Goal: Find specific page/section: Find specific page/section

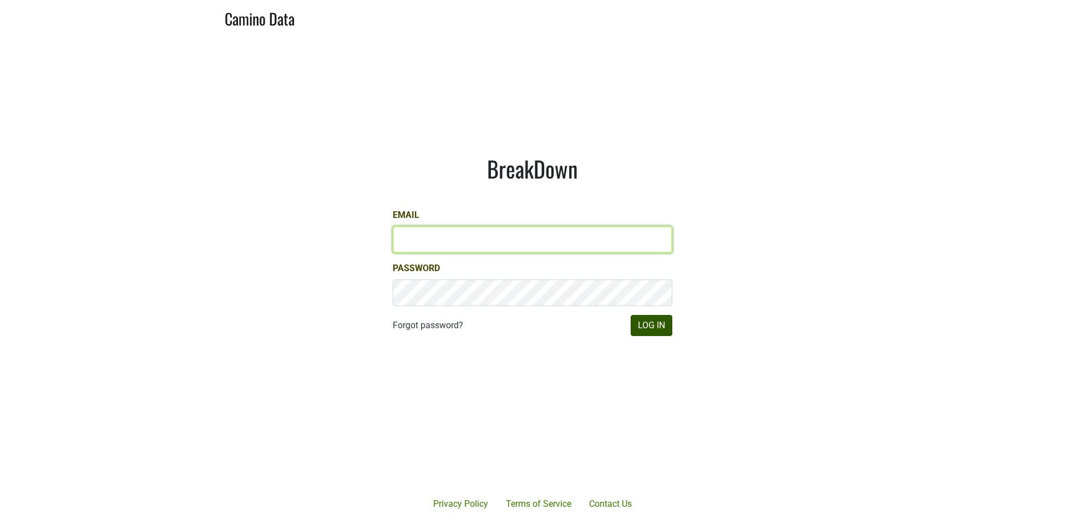
type input "james@jonata.com"
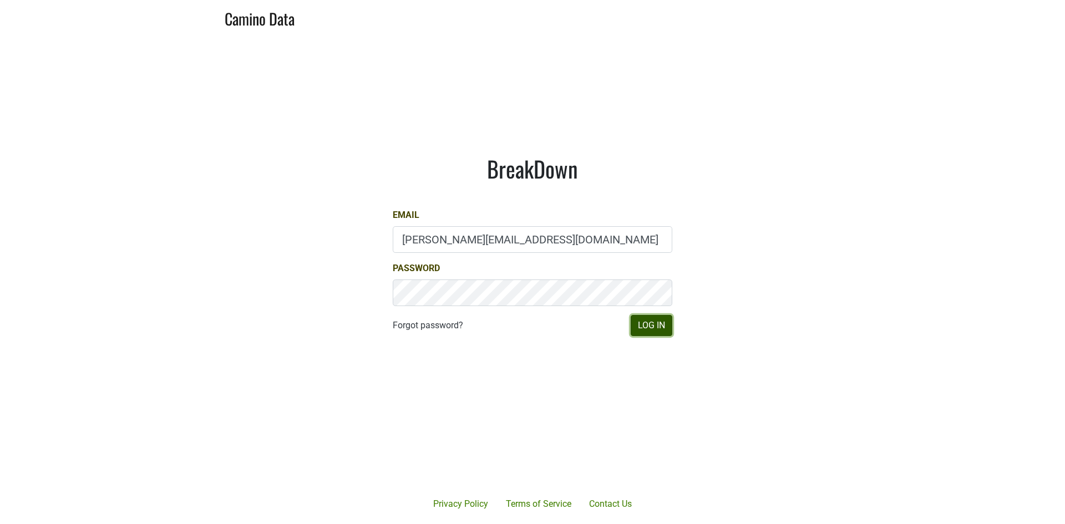
click at [651, 324] on button "Log In" at bounding box center [652, 325] width 42 height 21
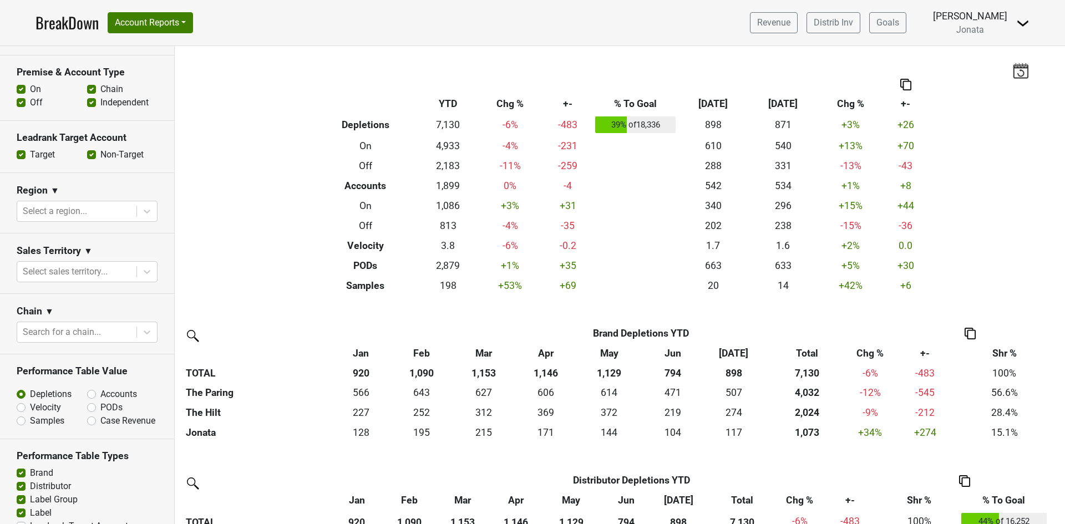
scroll to position [388, 0]
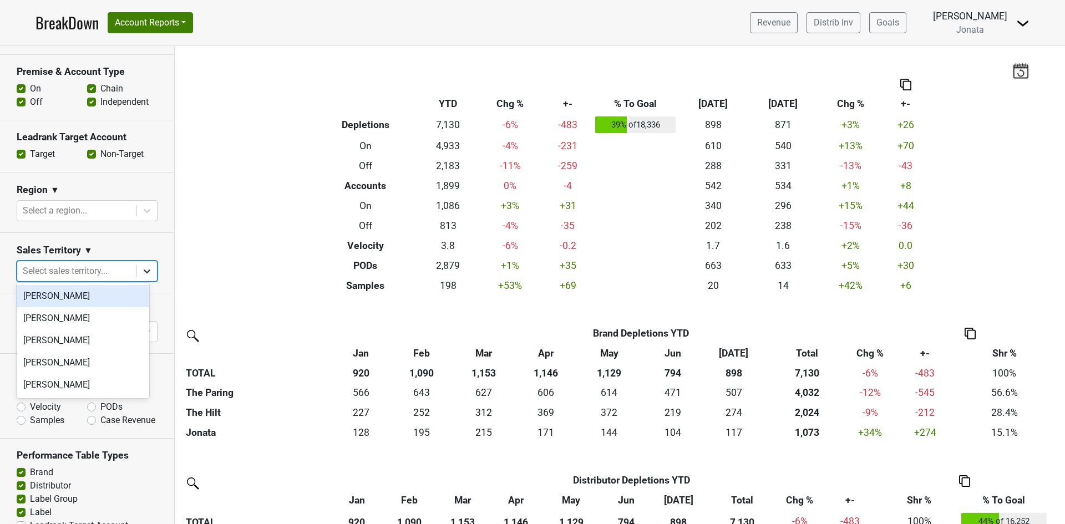
click at [141, 266] on icon at bounding box center [146, 271] width 11 height 11
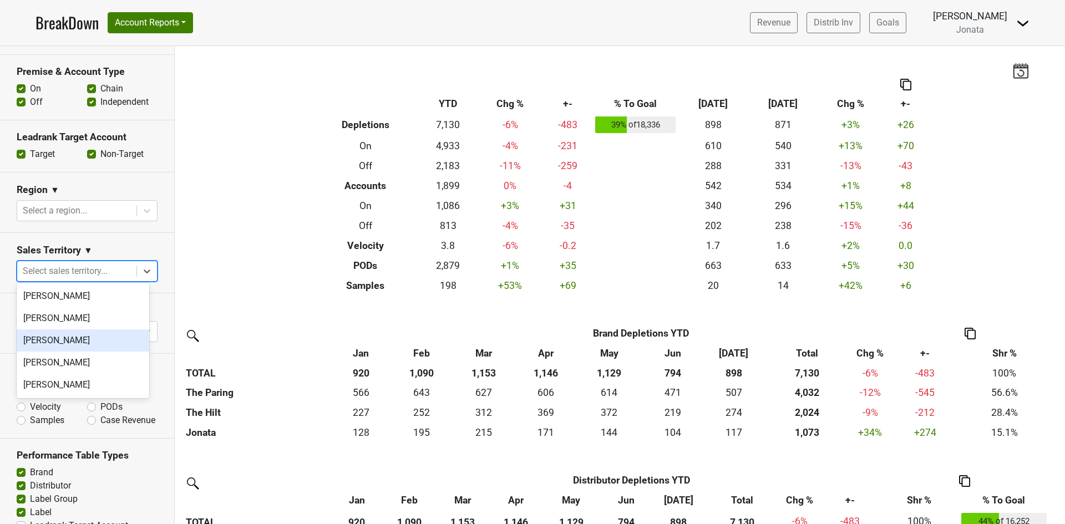
click at [57, 342] on div "[PERSON_NAME]" at bounding box center [83, 340] width 133 height 22
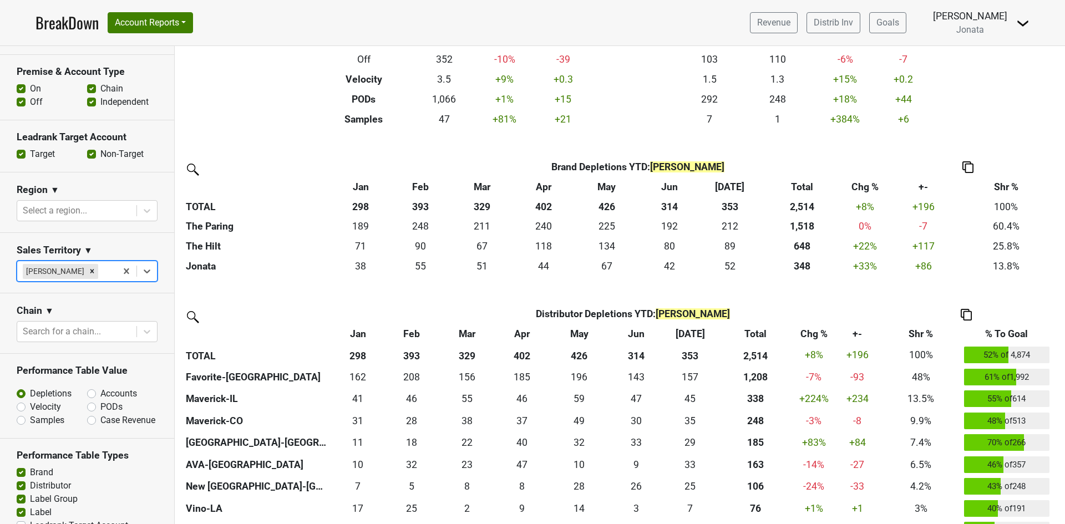
scroll to position [222, 0]
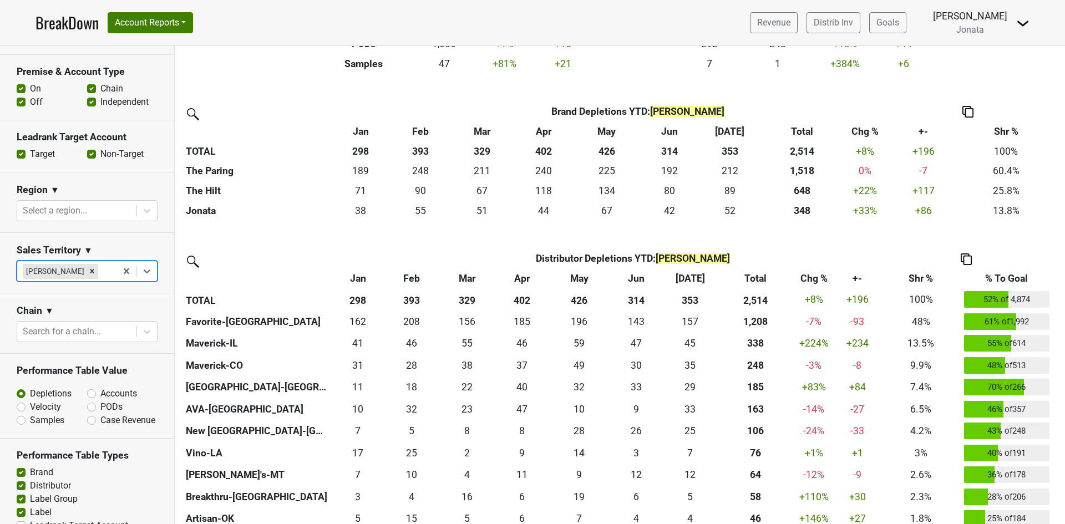
click at [1004, 272] on th "% To Goal" at bounding box center [1006, 279] width 91 height 20
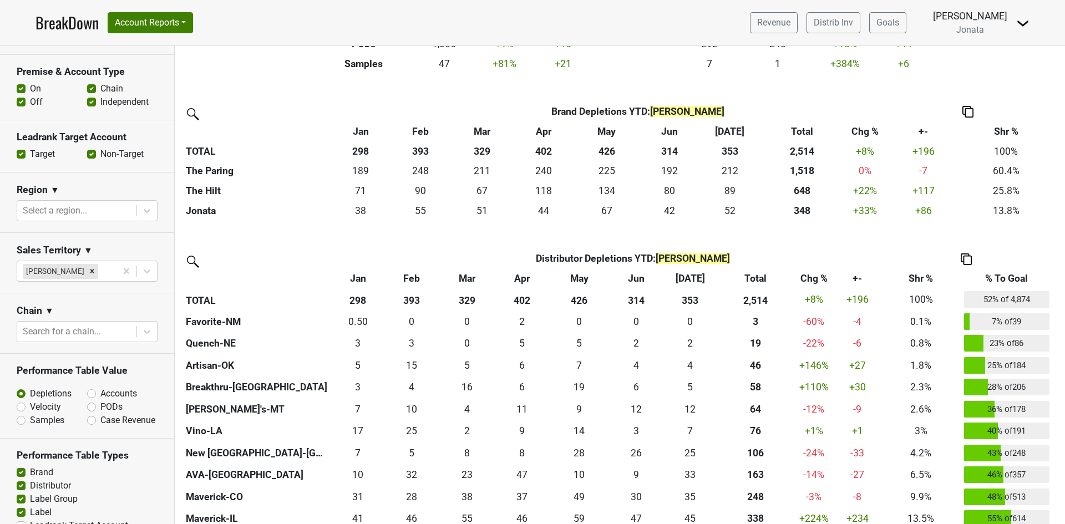
click at [1004, 272] on th "% To Goal" at bounding box center [1006, 279] width 91 height 20
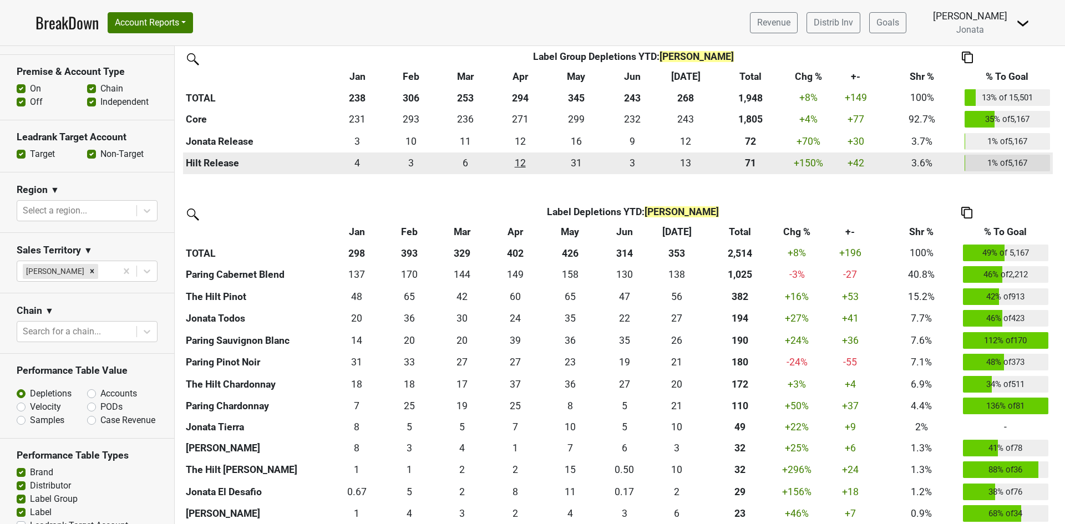
scroll to position [832, 0]
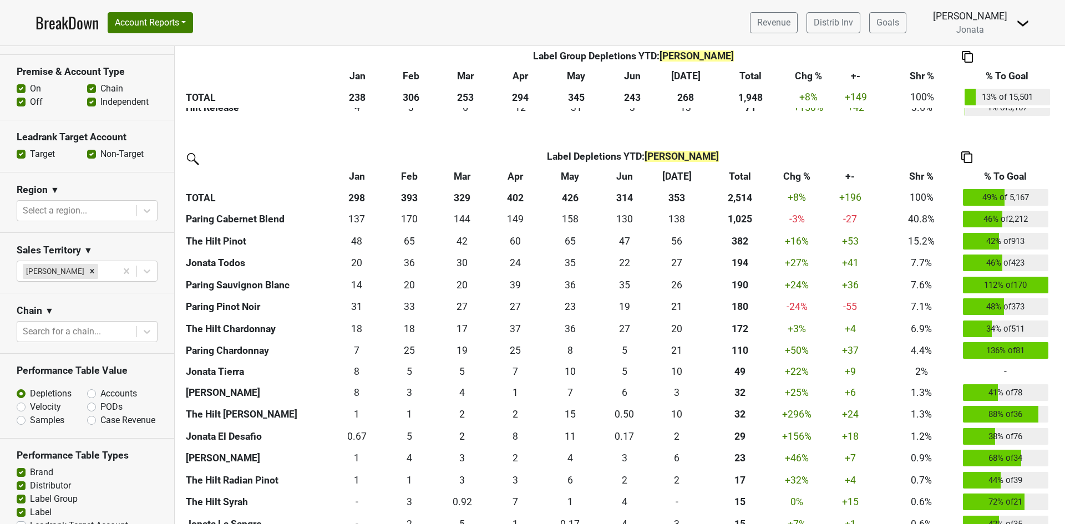
click at [996, 175] on th "% To Goal" at bounding box center [1005, 176] width 91 height 20
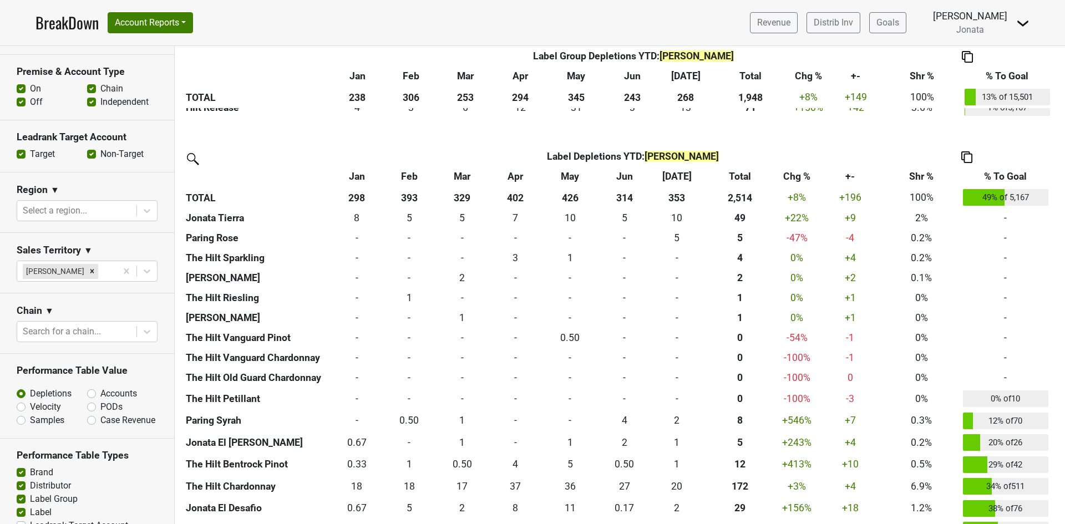
click at [998, 171] on th "% To Goal" at bounding box center [1005, 176] width 91 height 20
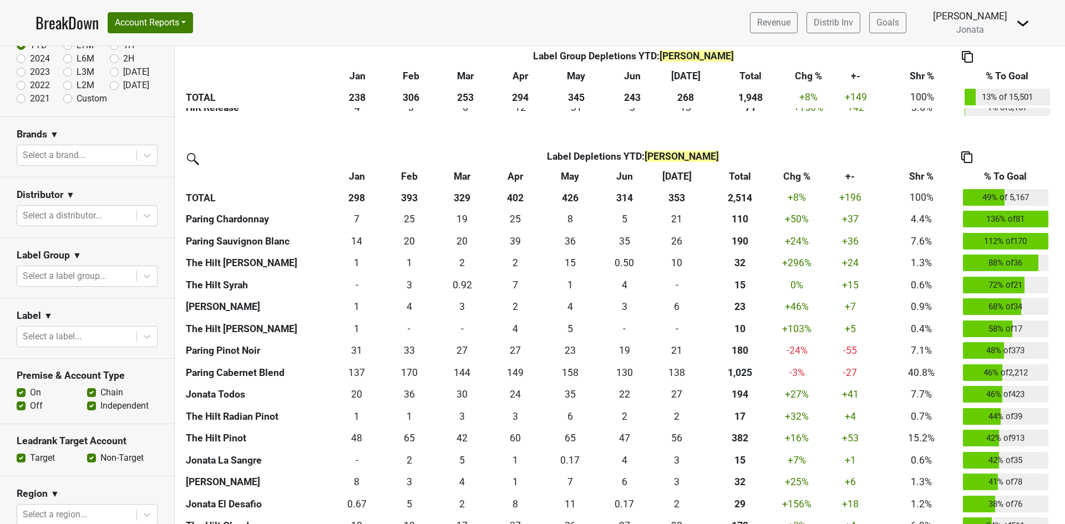
scroll to position [55, 0]
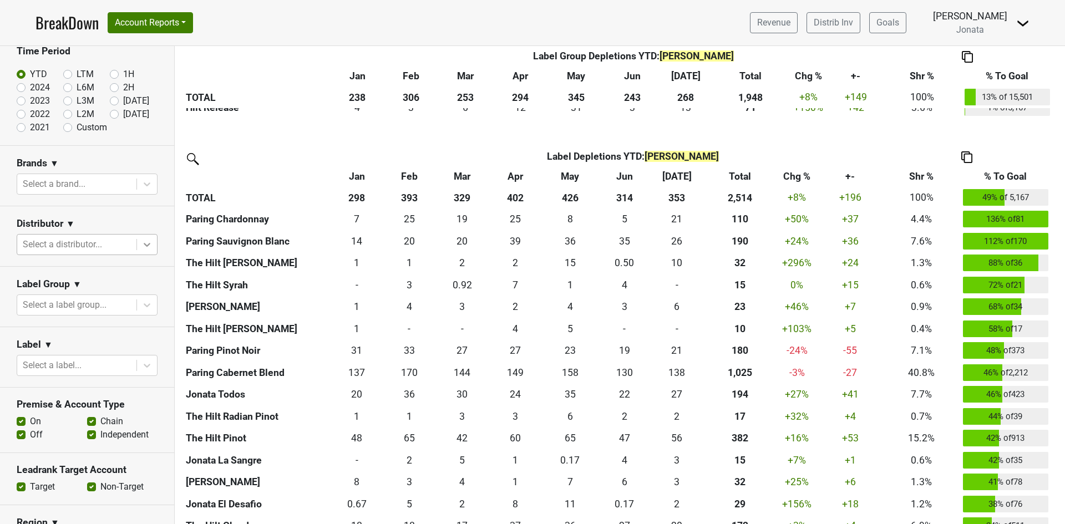
click at [144, 245] on icon at bounding box center [147, 245] width 7 height 4
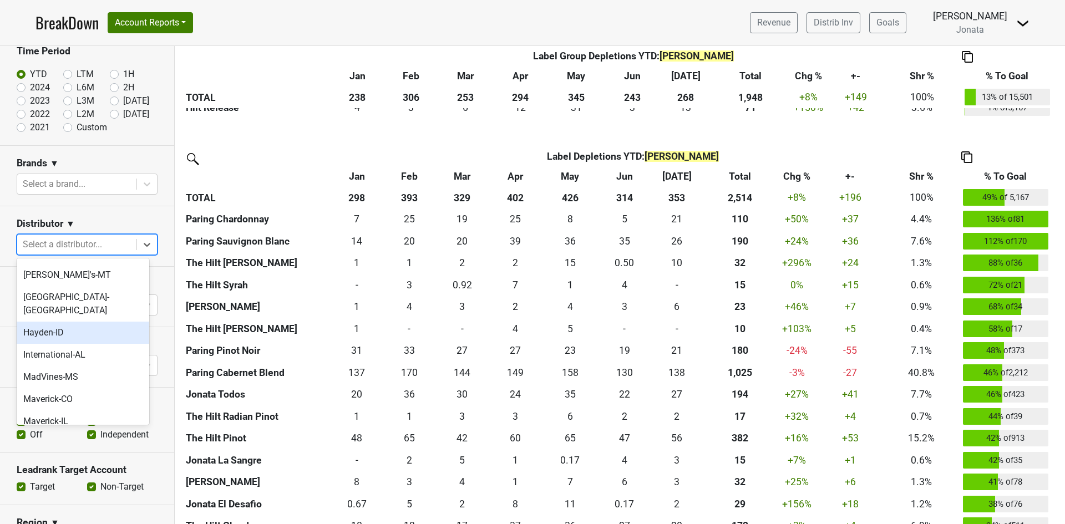
scroll to position [444, 0]
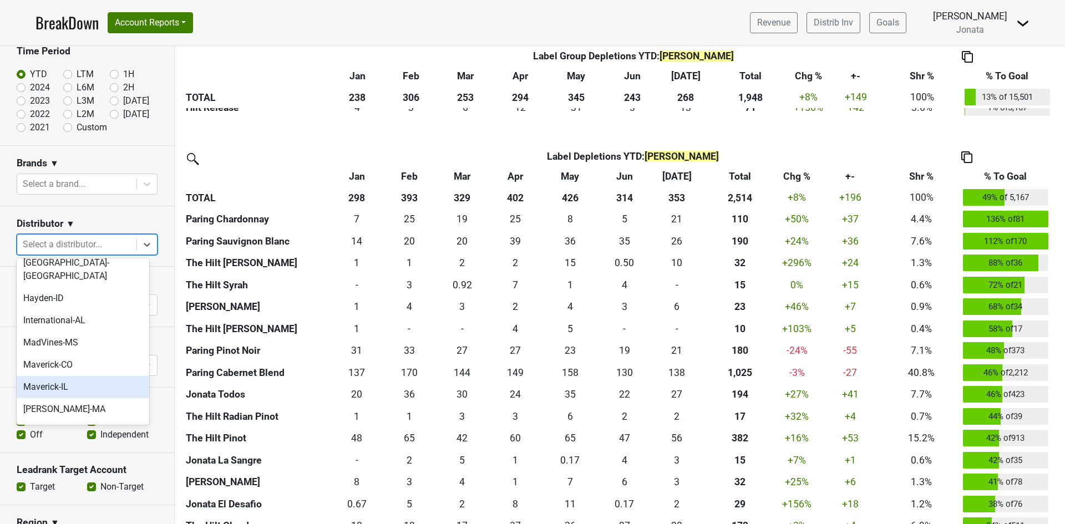
click at [53, 376] on div "Maverick-IL" at bounding box center [83, 387] width 133 height 22
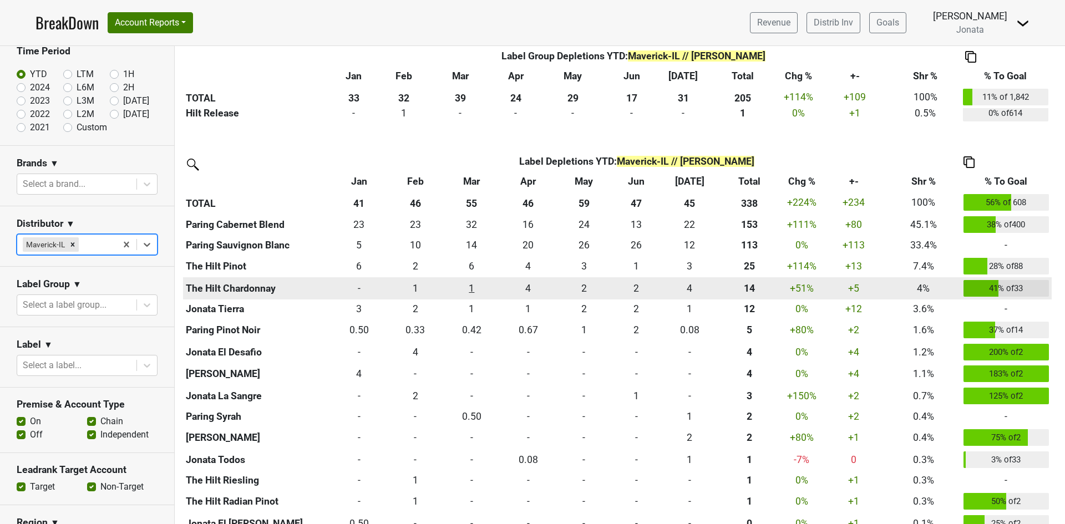
scroll to position [610, 0]
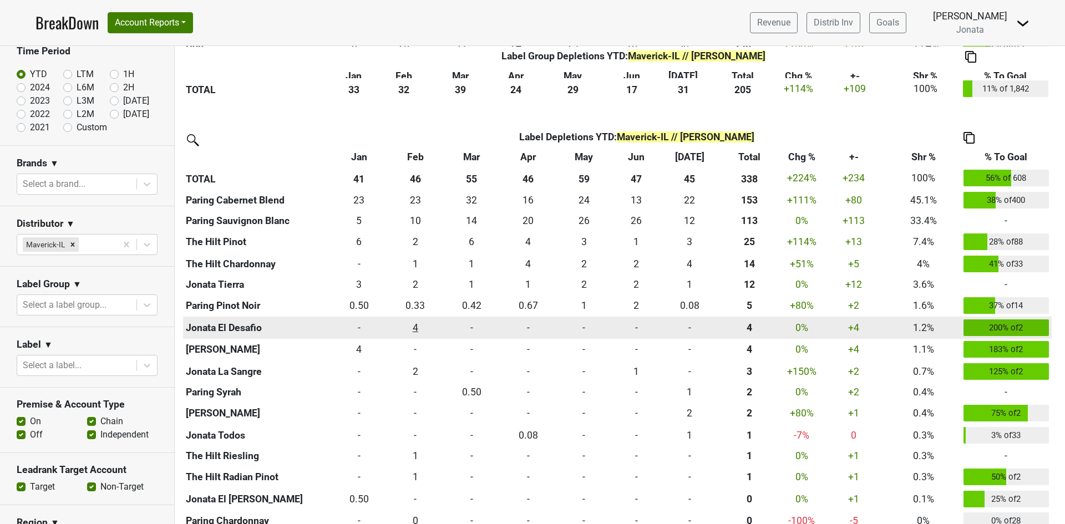
click at [415, 327] on div "4 4" at bounding box center [415, 328] width 51 height 14
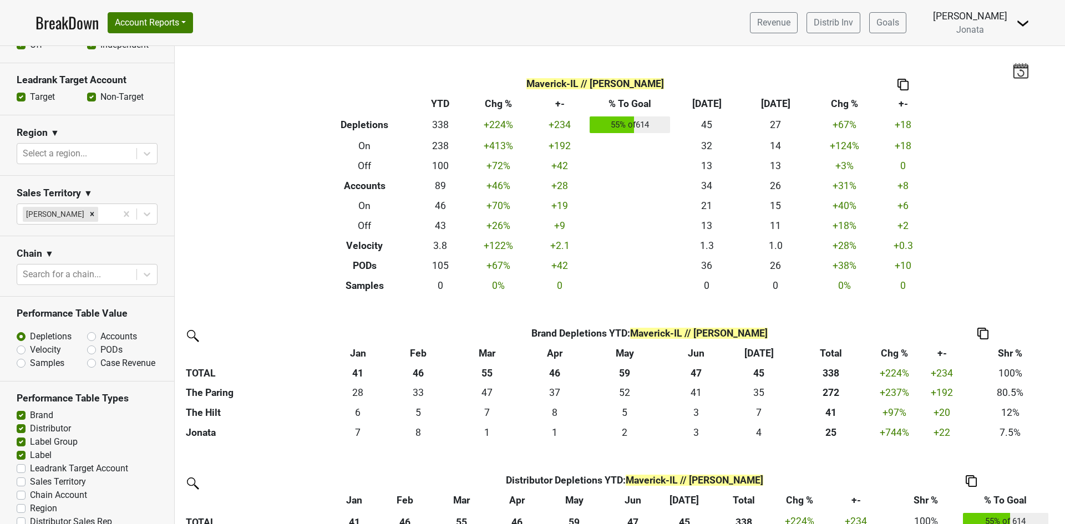
scroll to position [497, 0]
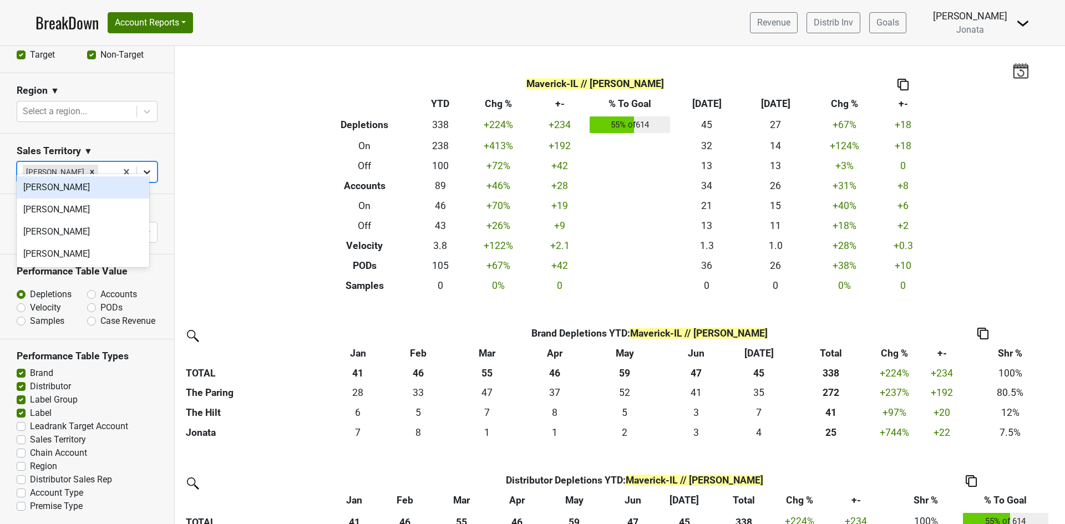
click at [141, 166] on icon at bounding box center [146, 171] width 11 height 11
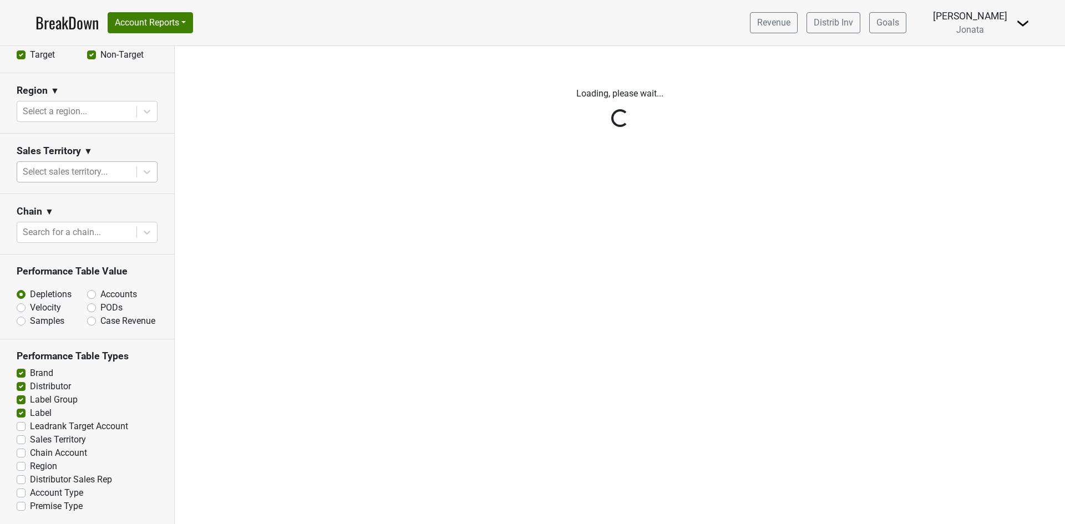
click at [134, 124] on div "Reset filters Time Period YTD LTM 1H 2024 L6M 2H 2023 L3M Jul '25 2022 L2M Aug …" at bounding box center [87, 285] width 175 height 478
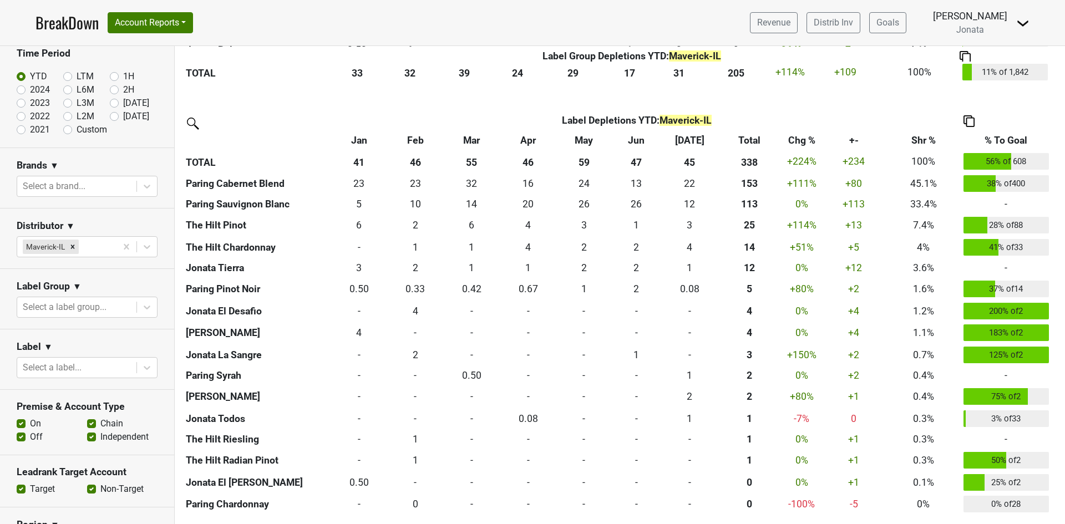
scroll to position [0, 0]
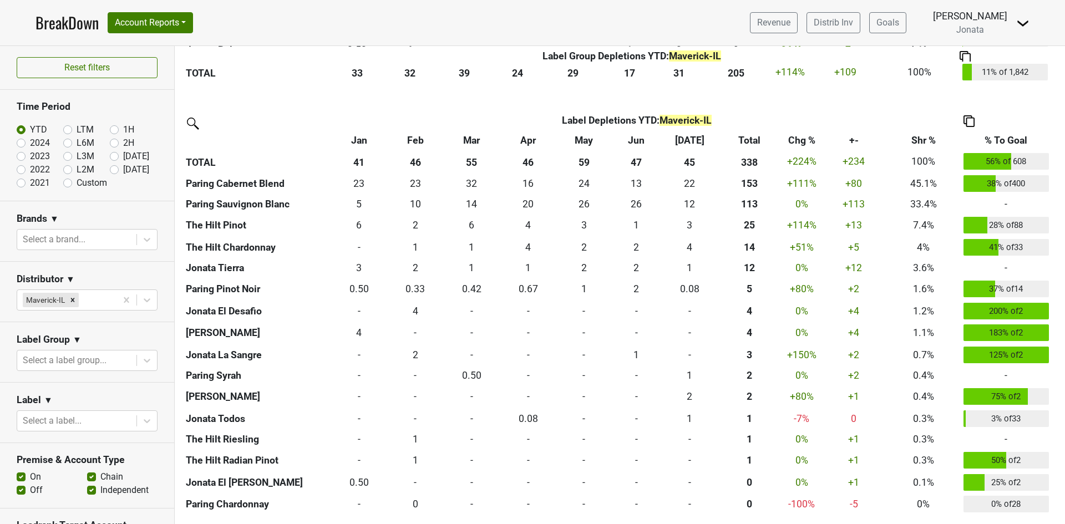
click at [977, 26] on span "Jonata" at bounding box center [970, 29] width 28 height 11
click at [1026, 23] on img at bounding box center [1022, 23] width 13 height 13
click at [860, 26] on link "Distrib Inv" at bounding box center [833, 22] width 54 height 21
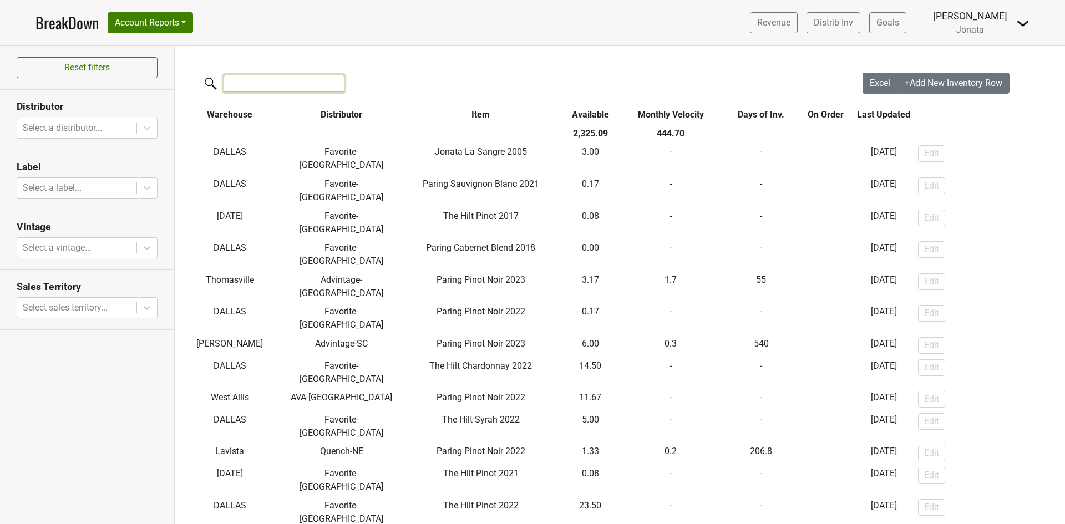
click at [246, 83] on input "search" at bounding box center [284, 83] width 121 height 17
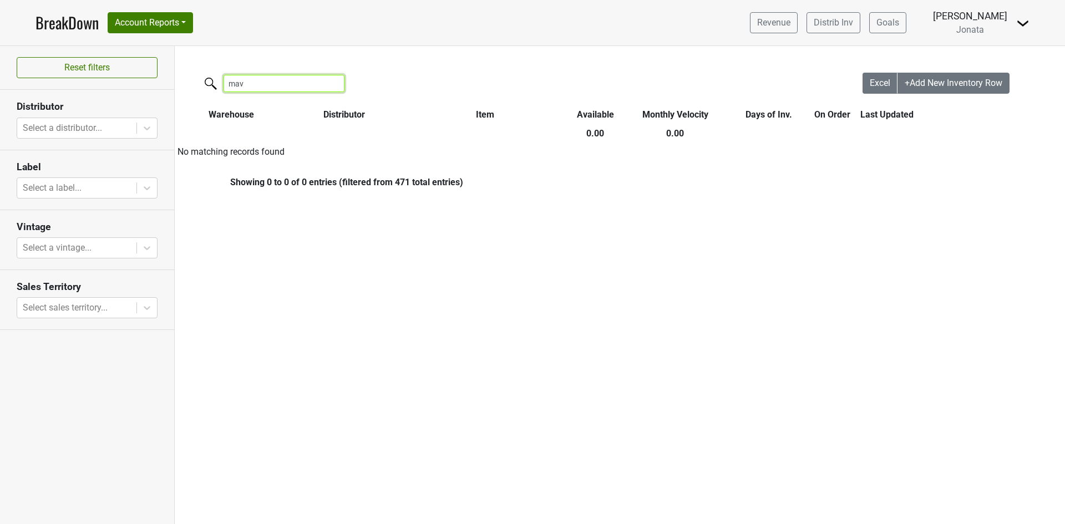
type input "mav"
click at [1023, 19] on img at bounding box center [1022, 23] width 13 height 13
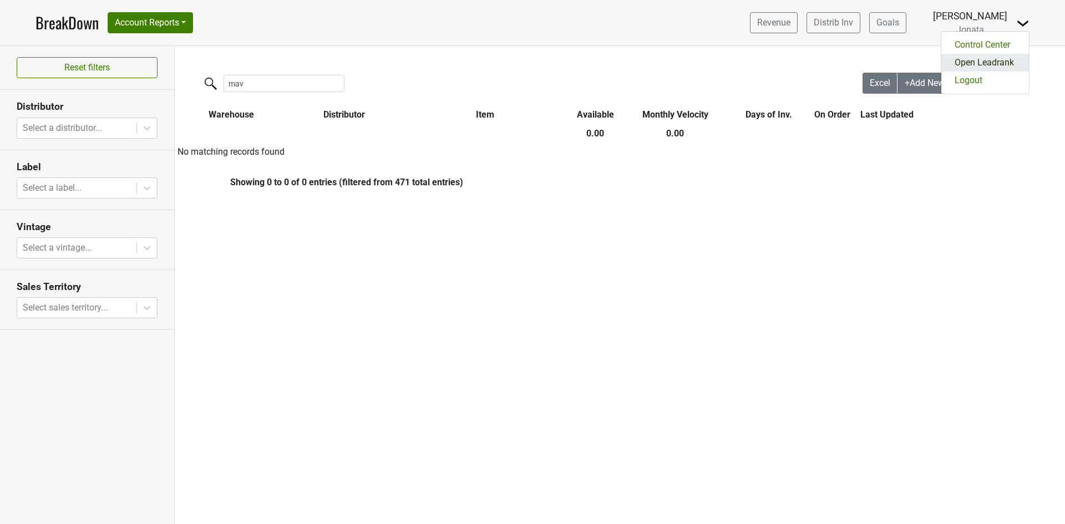
click at [992, 63] on link "Open Leadrank" at bounding box center [985, 63] width 88 height 18
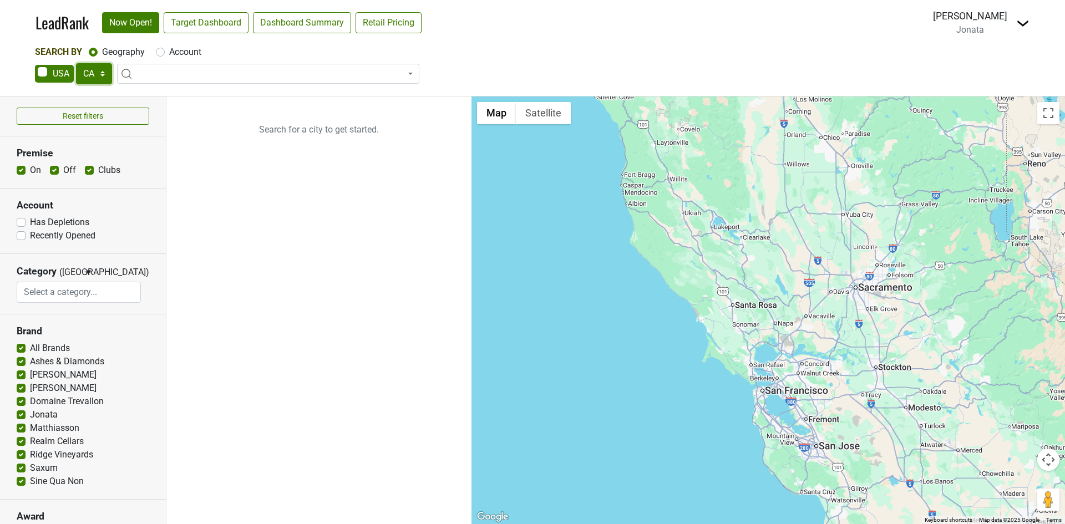
click at [102, 73] on select "AK AL AR AZ CA CO CT DC DE FL [GEOGRAPHIC_DATA] HI IA ID IL IN KS [GEOGRAPHIC_D…" at bounding box center [94, 73] width 36 height 21
select select "IL"
click at [76, 63] on select "AK AL AR AZ CA CO CT DC DE FL [GEOGRAPHIC_DATA] HI IA ID IL IN KS [GEOGRAPHIC_D…" at bounding box center [94, 73] width 36 height 21
click at [146, 96] on input "search" at bounding box center [268, 94] width 297 height 19
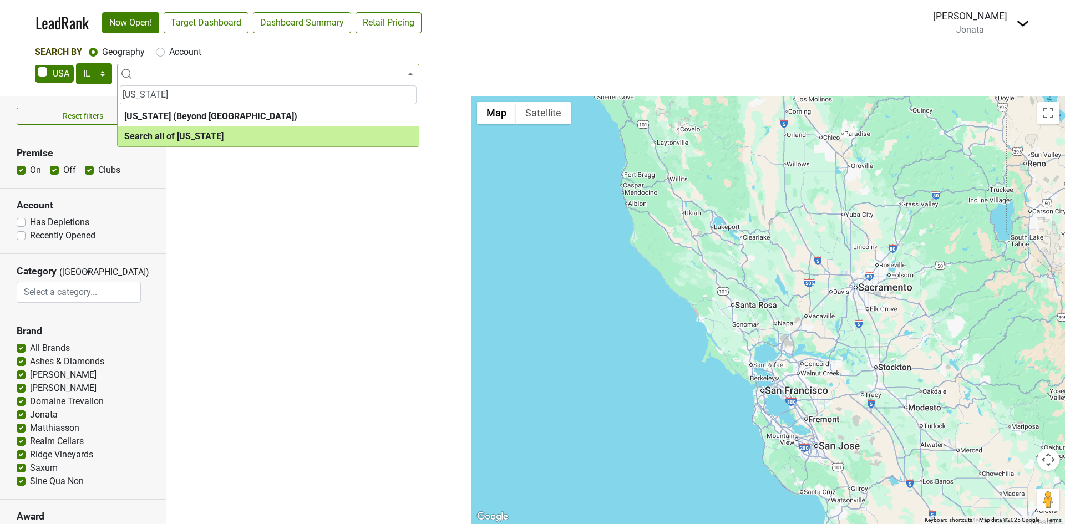
type input "[US_STATE]"
select select "ALL_IL"
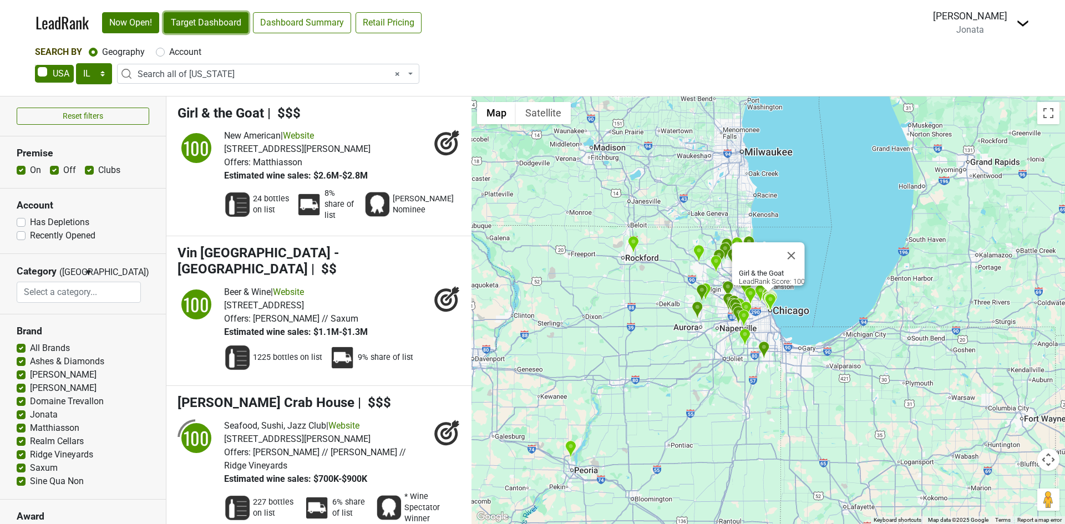
click at [213, 20] on link "Target Dashboard" at bounding box center [206, 22] width 85 height 21
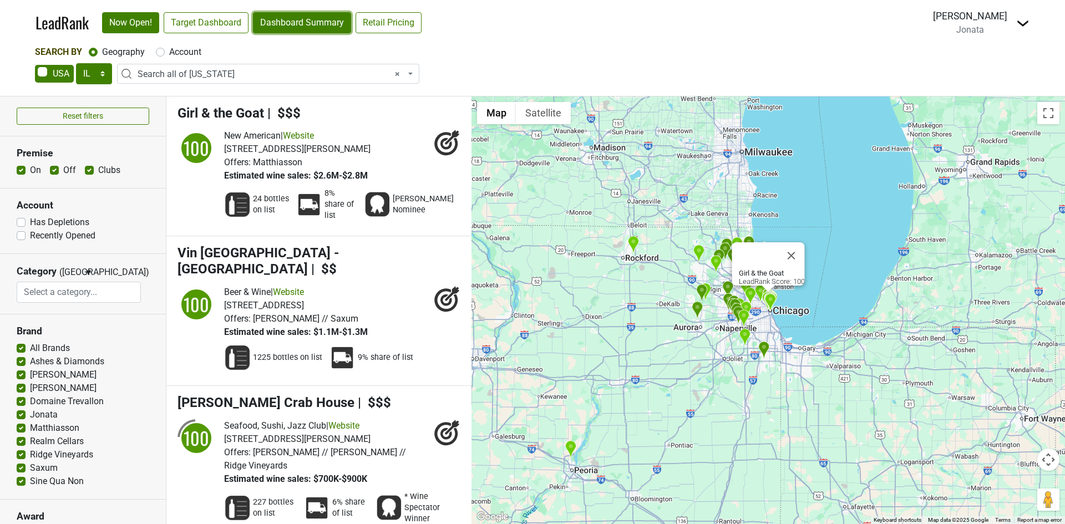
click at [279, 27] on link "Dashboard Summary" at bounding box center [302, 22] width 98 height 21
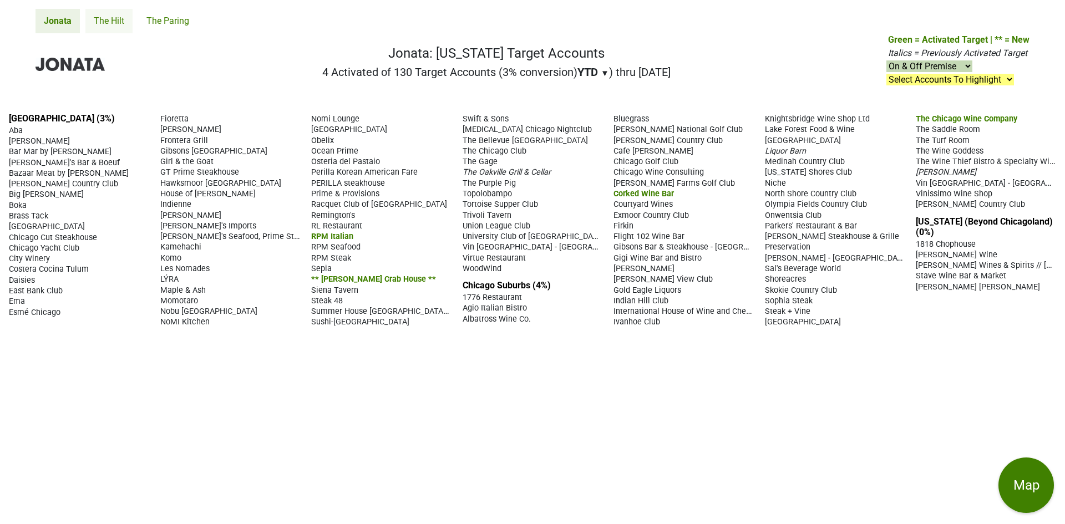
click at [106, 17] on link "The Hilt" at bounding box center [108, 21] width 47 height 24
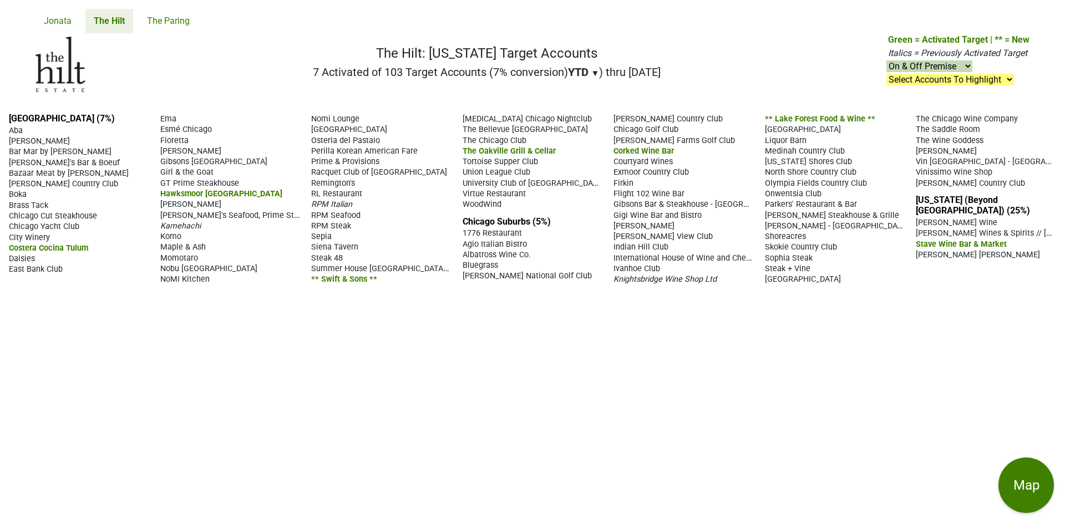
drag, startPoint x: 302, startPoint y: 270, endPoint x: 282, endPoint y: 291, distance: 28.2
click at [282, 295] on div "[GEOGRAPHIC_DATA] (7%) Aba [GEOGRAPHIC_DATA] Bar Mar by [PERSON_NAME] Bavette's…" at bounding box center [532, 314] width 1065 height 420
click at [166, 23] on link "The Paring" at bounding box center [168, 21] width 59 height 24
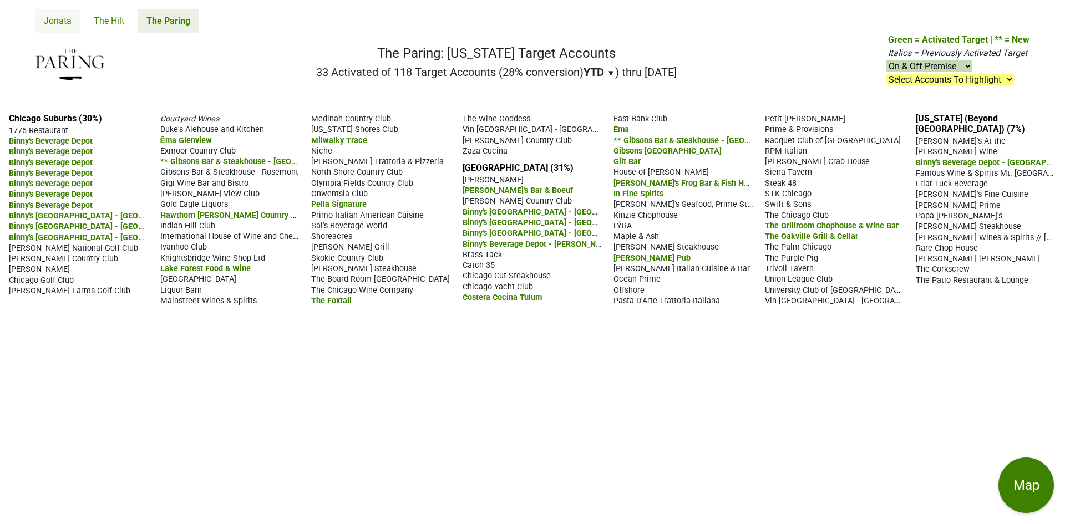
click at [47, 23] on link "Jonata" at bounding box center [57, 21] width 44 height 24
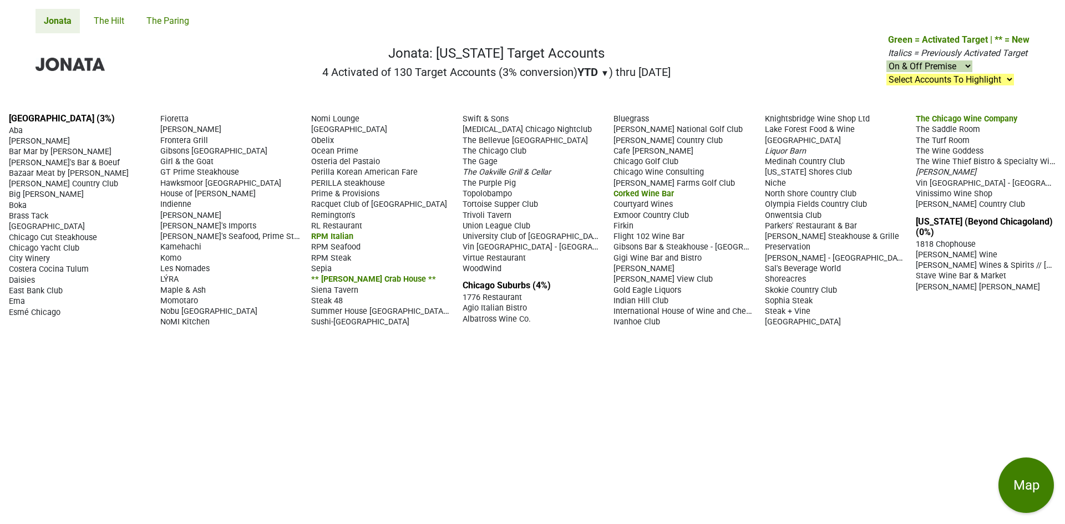
click at [59, 22] on link "Jonata" at bounding box center [57, 21] width 44 height 24
